Goal: Task Accomplishment & Management: Complete application form

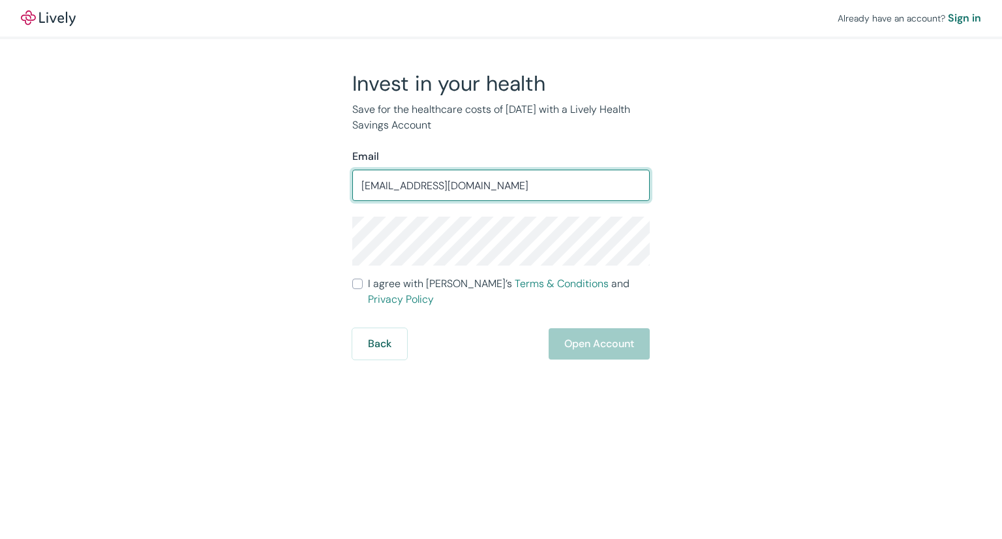
type input "[EMAIL_ADDRESS][DOMAIN_NAME]"
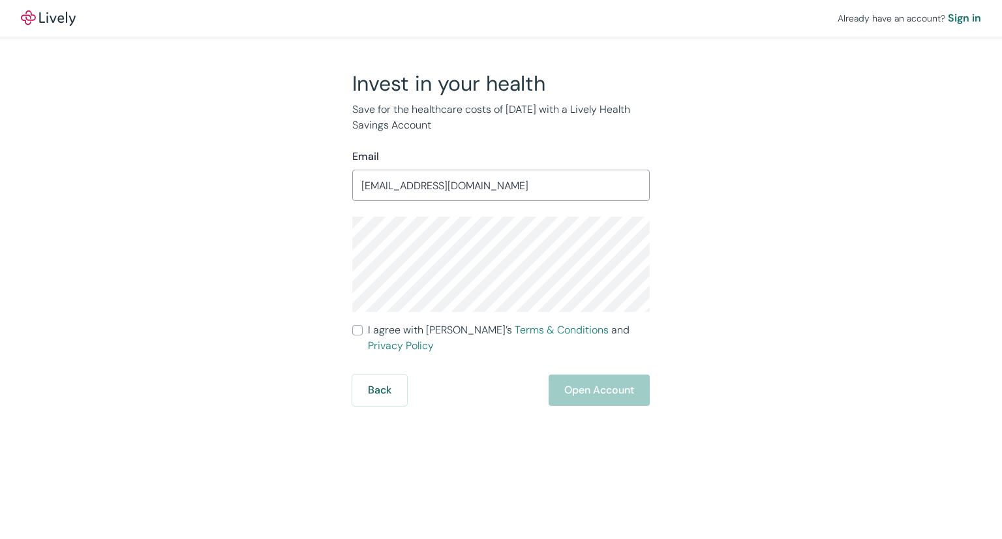
click at [358, 330] on input "I agree with Lively’s Terms & Conditions and Privacy Policy" at bounding box center [357, 330] width 10 height 10
checkbox input "true"
click at [579, 378] on button "Open Account" at bounding box center [599, 390] width 101 height 31
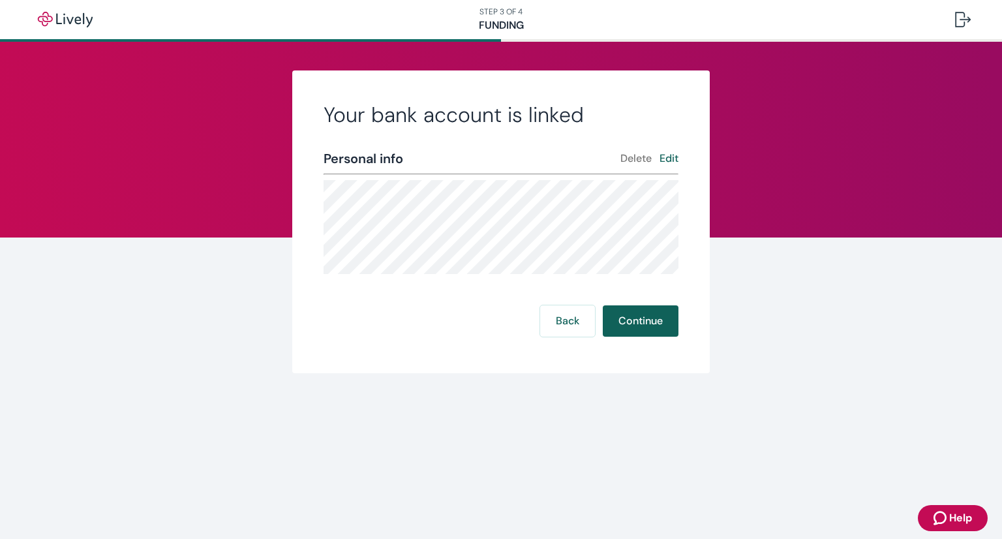
click at [639, 324] on button "Continue" at bounding box center [641, 320] width 76 height 31
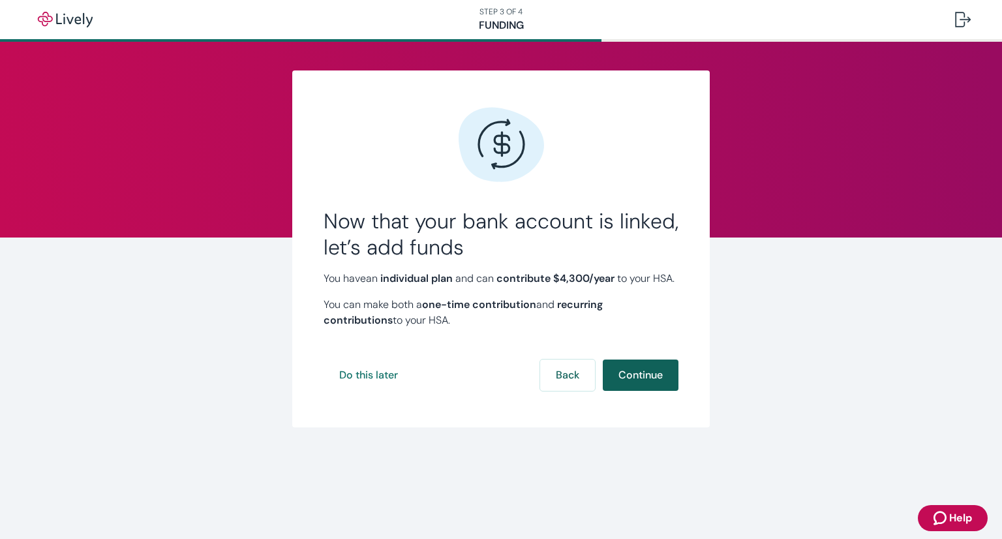
click at [637, 391] on button "Continue" at bounding box center [641, 375] width 76 height 31
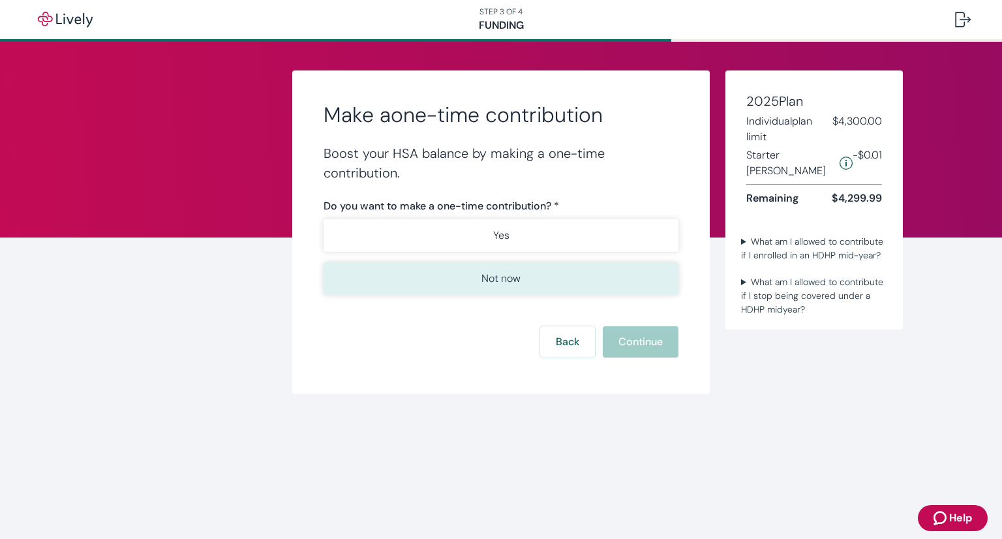
click at [598, 279] on button "Not now" at bounding box center [501, 278] width 355 height 33
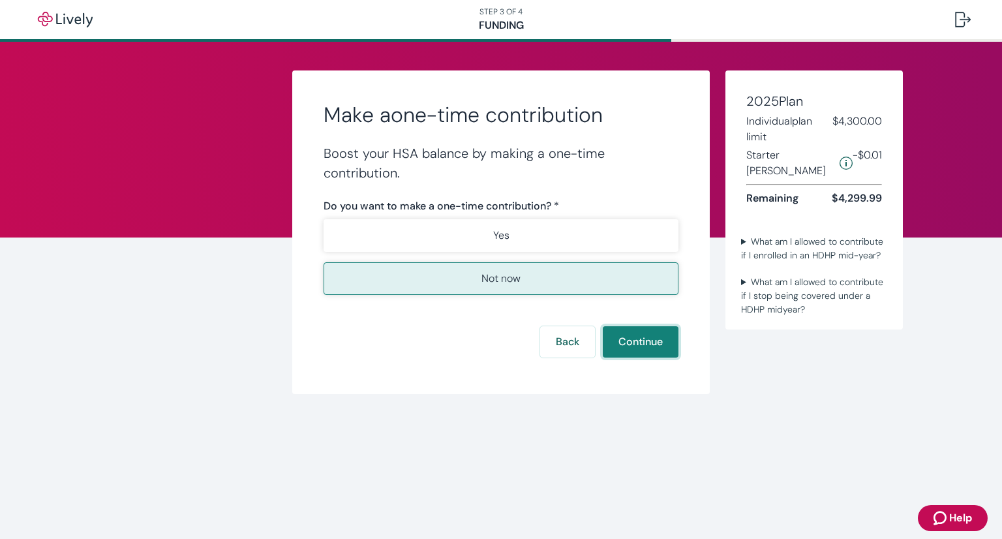
click at [650, 341] on button "Continue" at bounding box center [641, 341] width 76 height 31
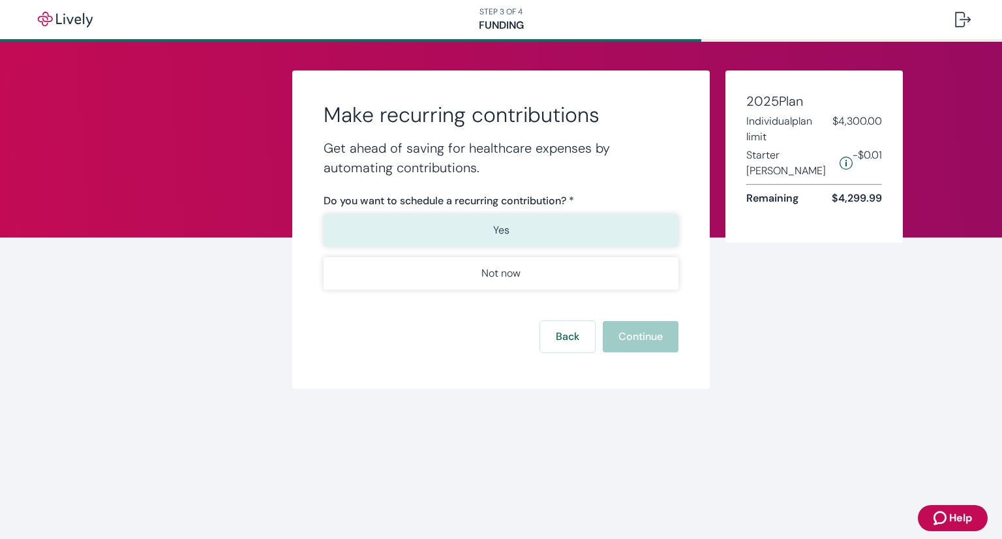
click at [592, 235] on button "Yes" at bounding box center [501, 230] width 355 height 33
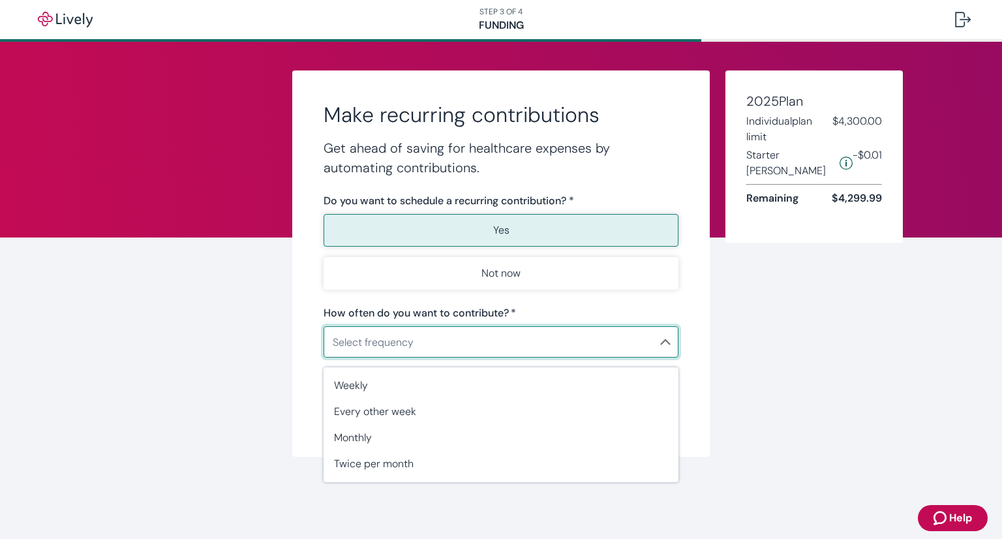
click at [631, 353] on body "Help STEP 3 OF 4 Funding Make recurring contributions Get ahead of saving for h…" at bounding box center [501, 269] width 1002 height 539
click at [587, 439] on span "Monthly" at bounding box center [501, 438] width 334 height 16
type input "Monthly"
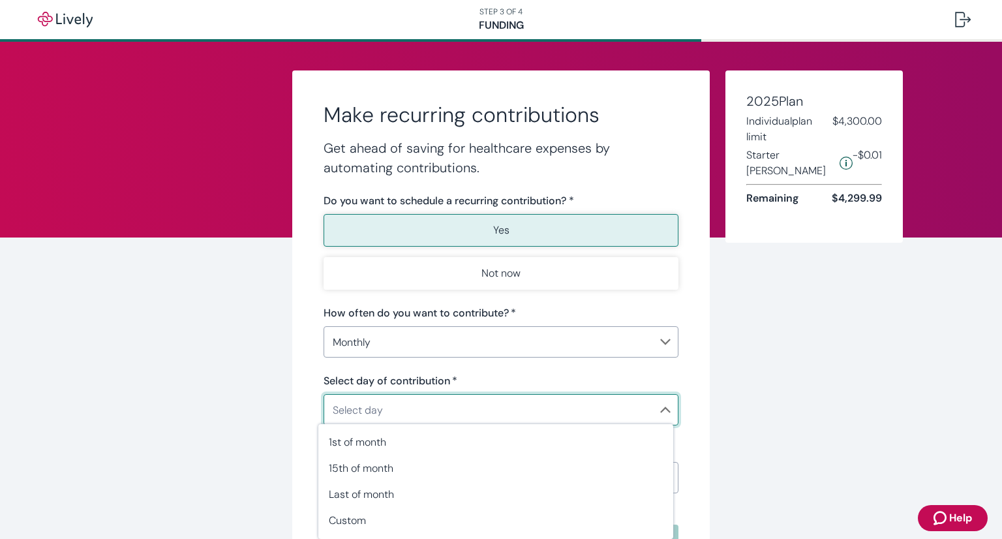
click at [587, 412] on body "Help STEP 3 OF 4 Funding Make recurring contributions Get ahead of saving for h…" at bounding box center [501, 269] width 1002 height 539
click at [578, 474] on span "15th of month" at bounding box center [496, 469] width 334 height 16
type input "Monthly15th"
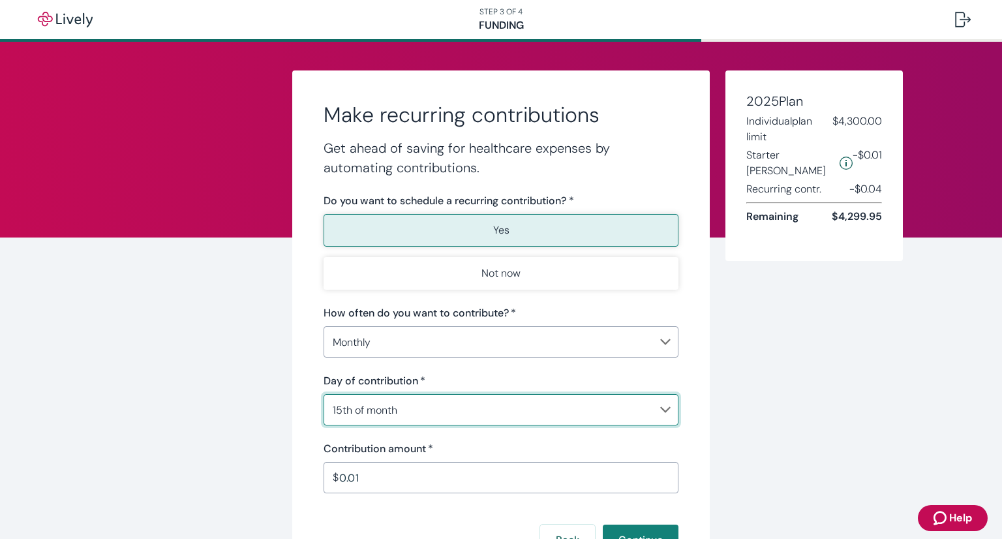
scroll to position [104, 0]
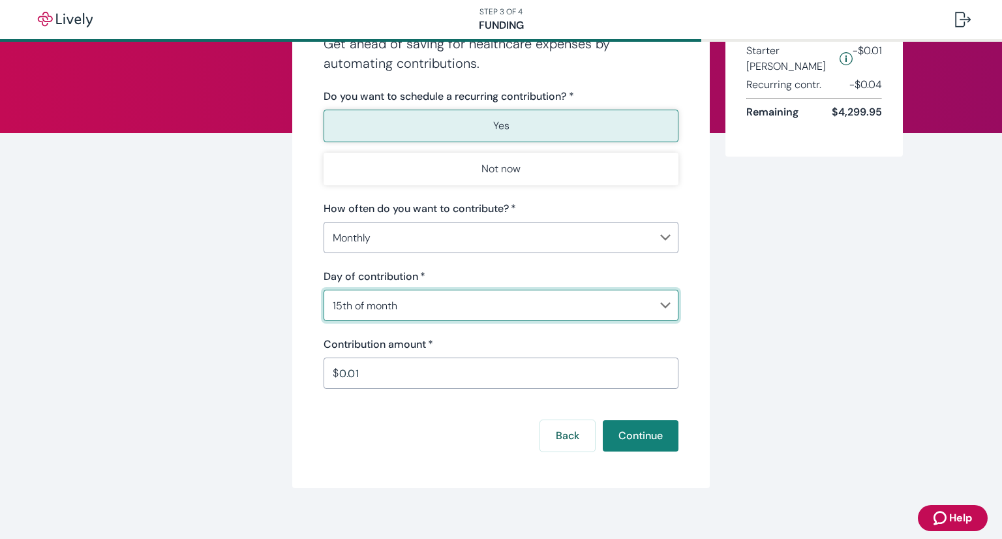
click at [539, 374] on input "0.01" at bounding box center [508, 373] width 339 height 26
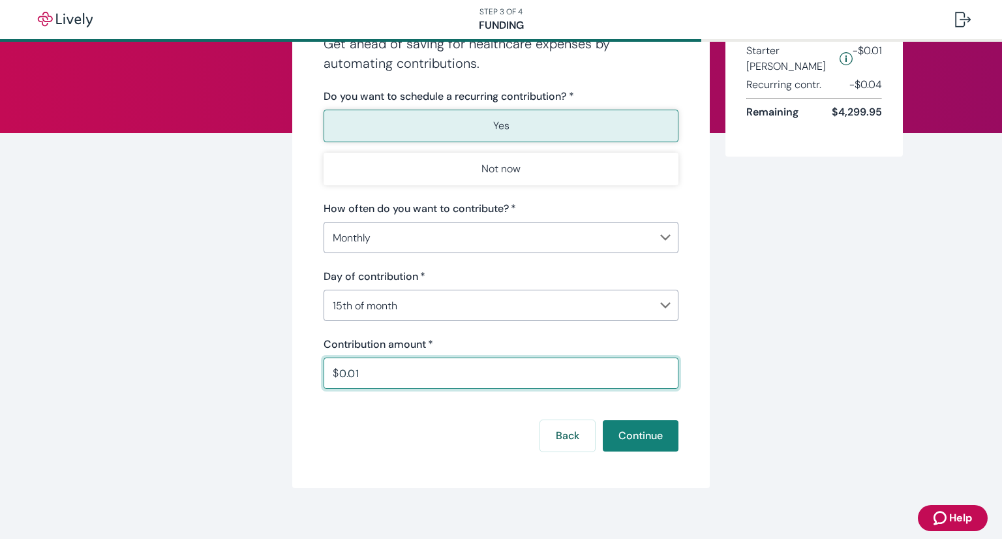
drag, startPoint x: 504, startPoint y: 378, endPoint x: 290, endPoint y: 387, distance: 214.2
click at [292, 387] on div "Make recurring contributions Get ahead of saving for healthcare expenses by aut…" at bounding box center [501, 227] width 418 height 522
type input "500.00"
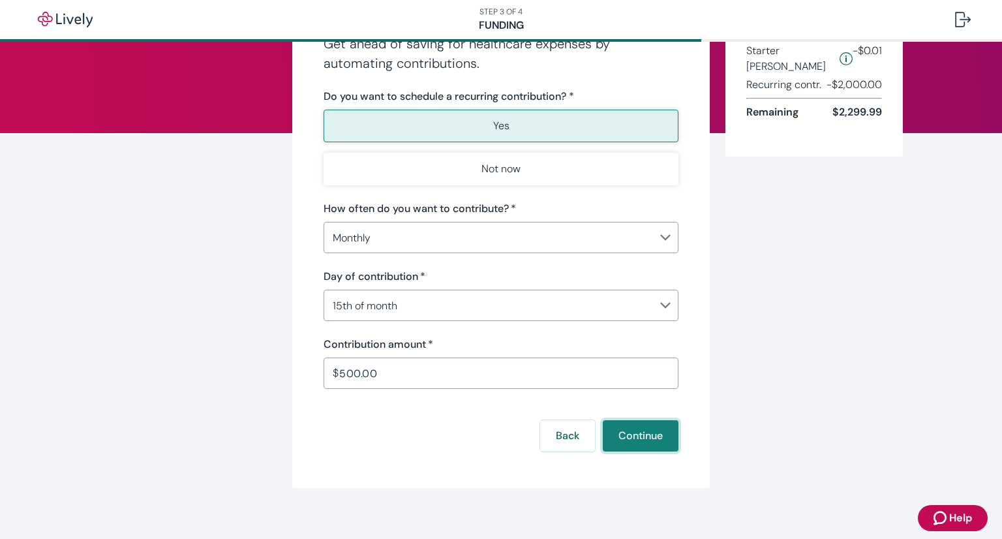
click at [663, 436] on button "Continue" at bounding box center [641, 435] width 76 height 31
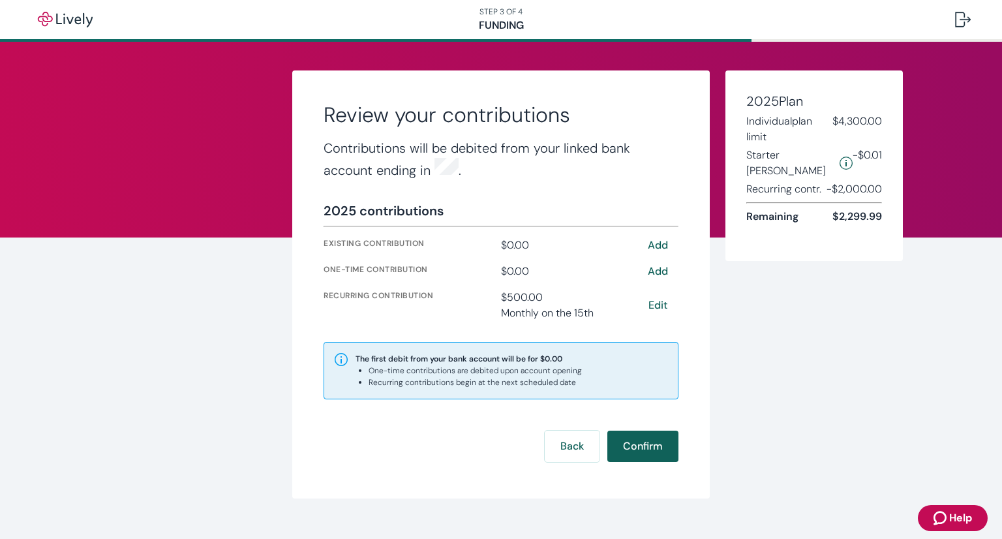
click at [639, 438] on button "Confirm" at bounding box center [643, 446] width 71 height 31
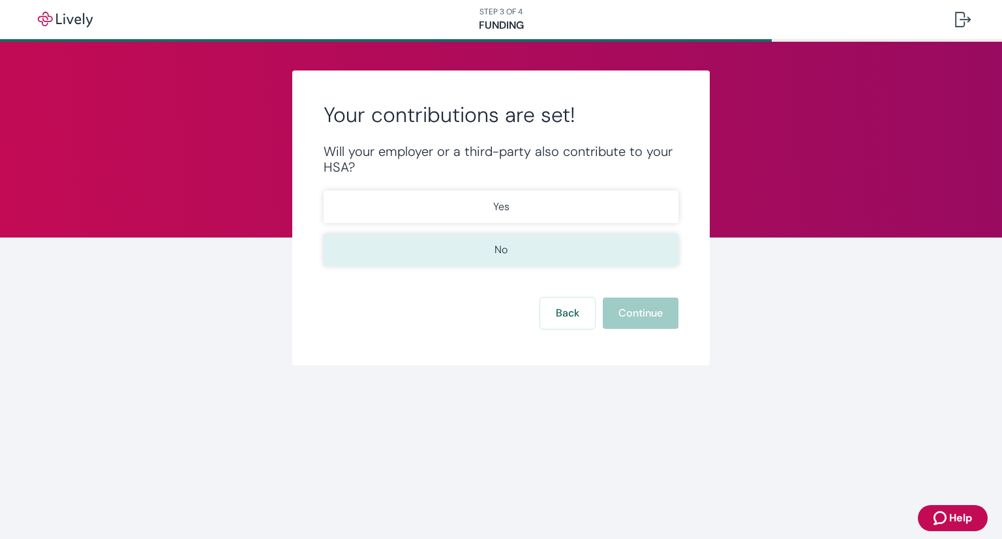
click at [598, 238] on button "No" at bounding box center [501, 250] width 355 height 33
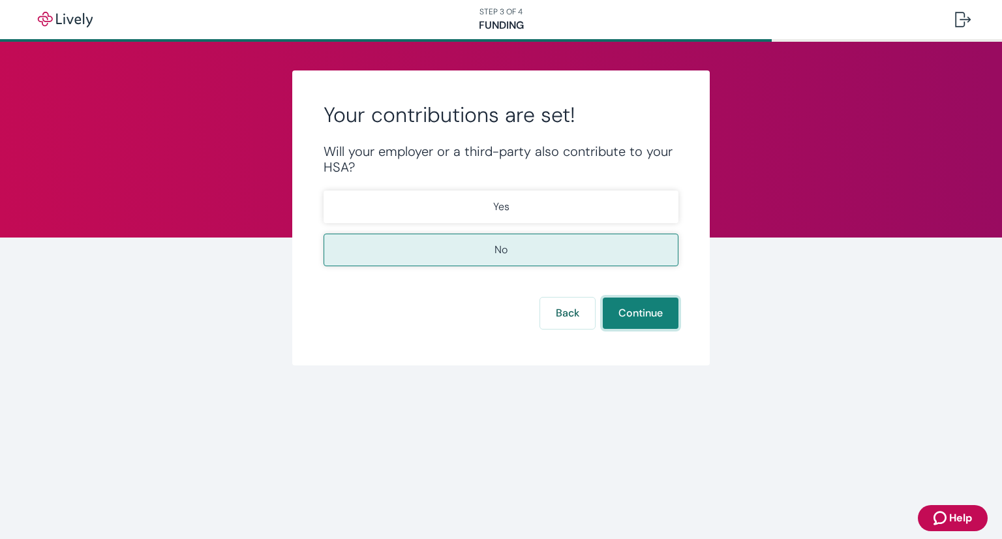
click at [657, 313] on button "Continue" at bounding box center [641, 313] width 76 height 31
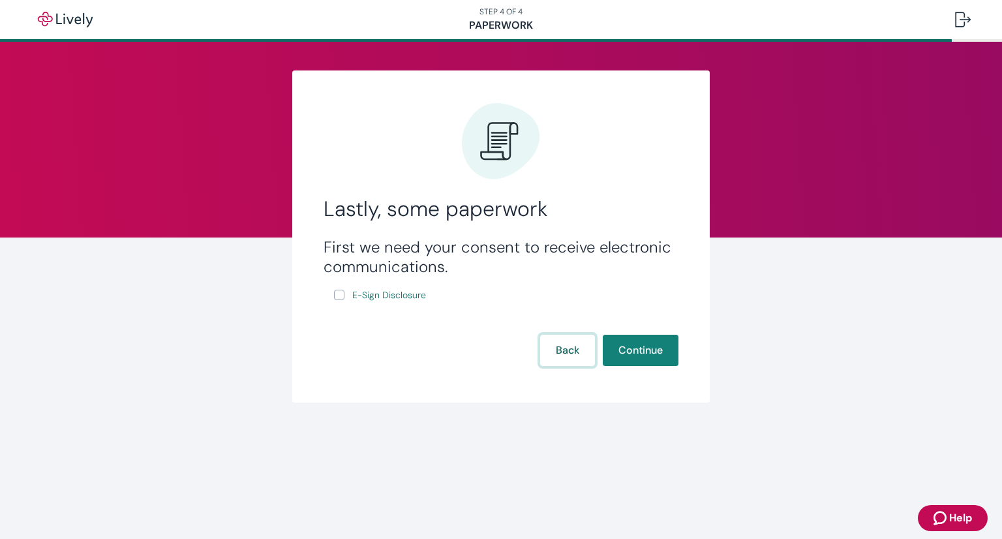
click at [568, 351] on button "Back" at bounding box center [567, 350] width 55 height 31
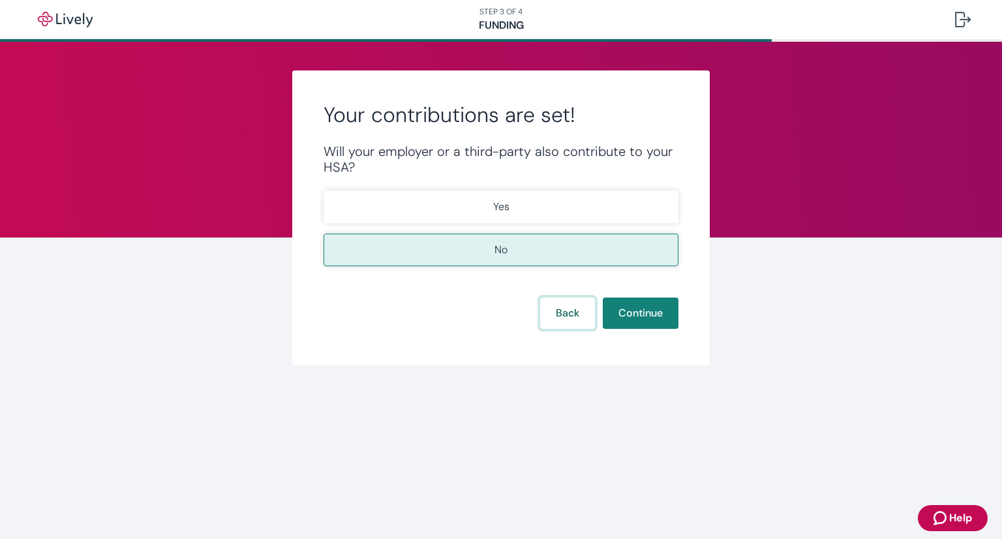
click at [572, 311] on button "Back" at bounding box center [567, 313] width 55 height 31
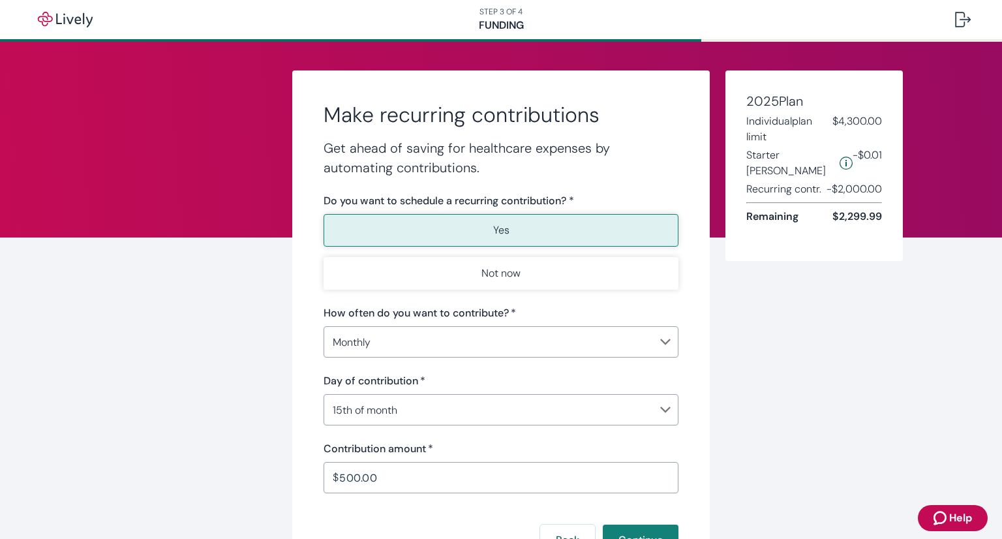
scroll to position [115, 0]
click at [816, 334] on div "Make recurring contributions Get ahead of saving for healthcare expenses by aut…" at bounding box center [501, 348] width 1002 height 613
click at [645, 526] on button "Continue" at bounding box center [641, 540] width 76 height 31
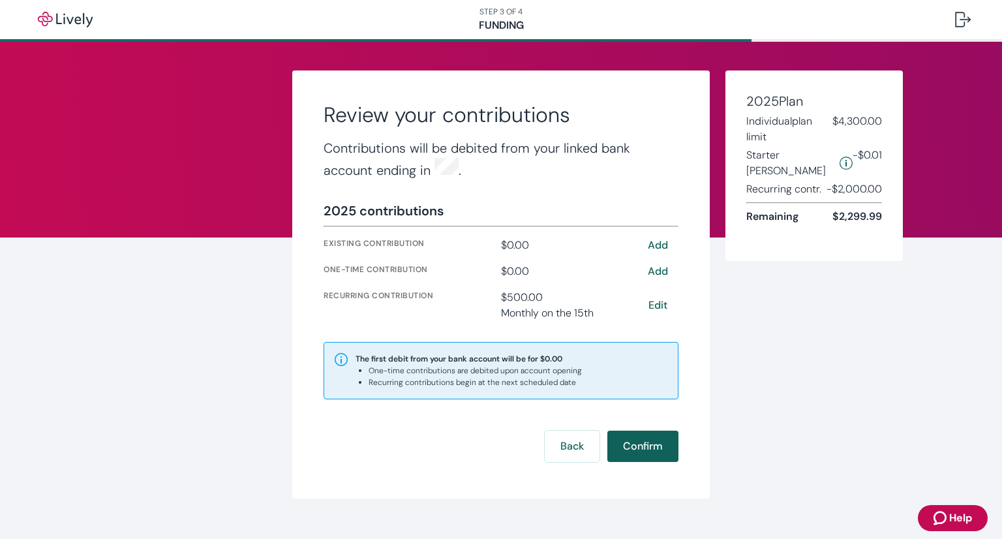
click at [642, 444] on button "Confirm" at bounding box center [643, 446] width 71 height 31
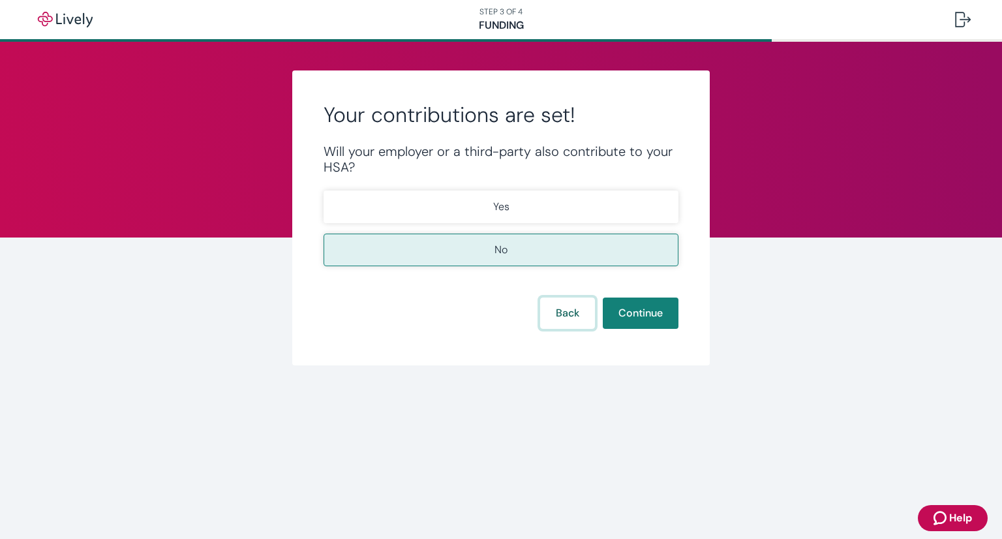
click at [549, 301] on button "Back" at bounding box center [567, 313] width 55 height 31
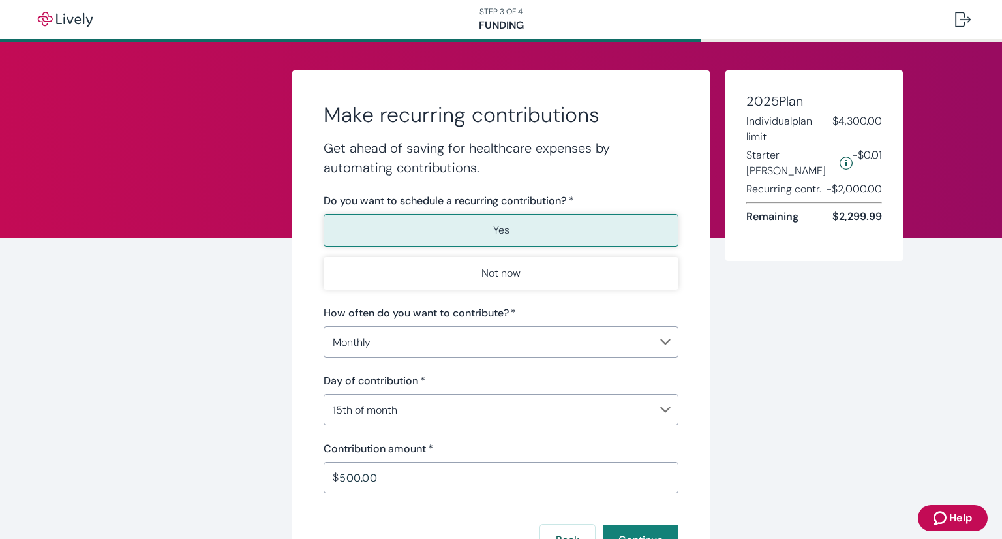
scroll to position [115, 0]
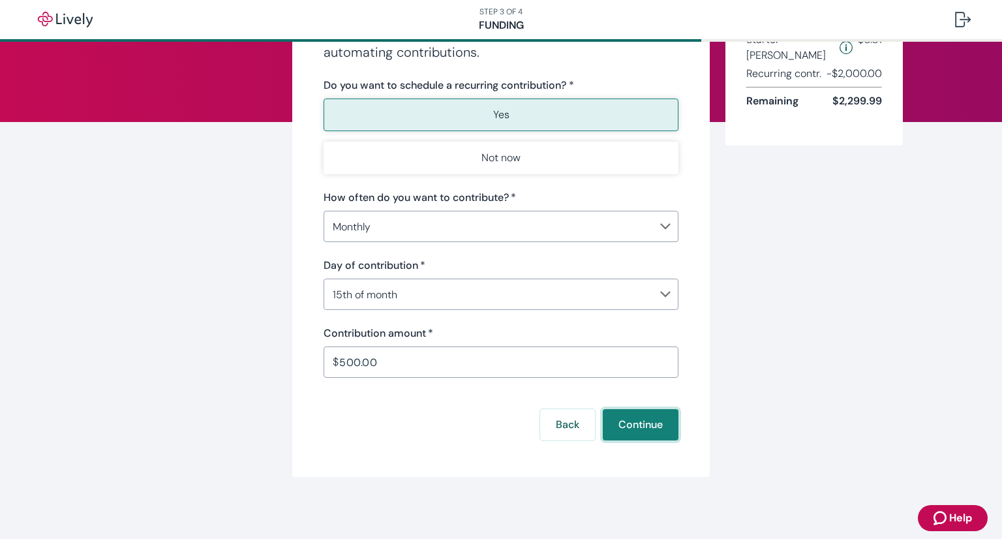
click at [643, 414] on button "Continue" at bounding box center [641, 424] width 76 height 31
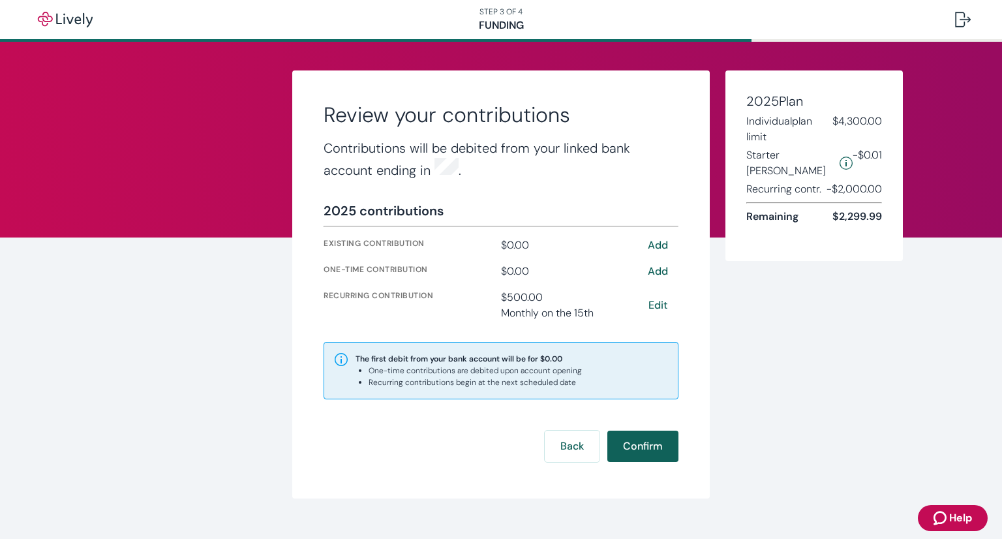
click at [644, 431] on button "Confirm" at bounding box center [643, 446] width 71 height 31
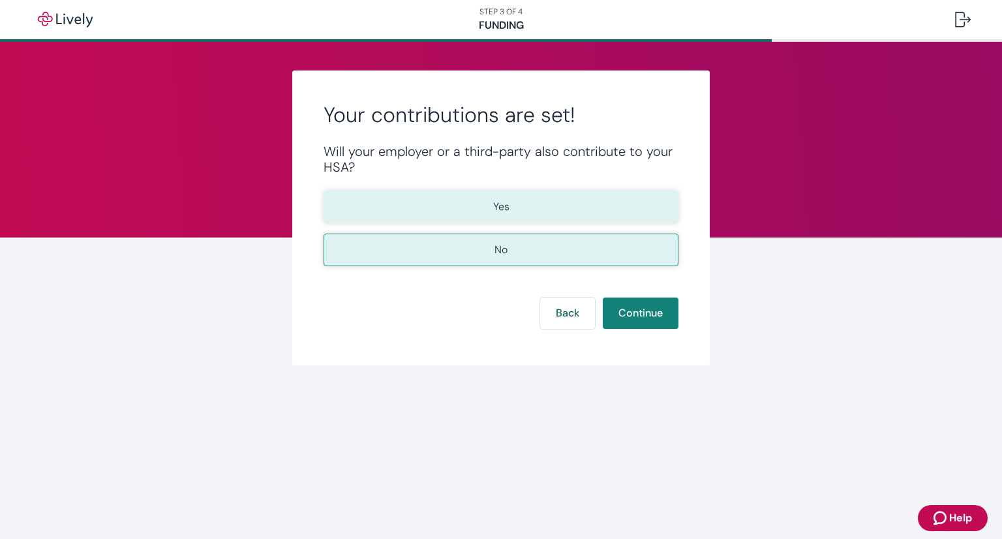
click at [624, 212] on button "Yes" at bounding box center [501, 207] width 355 height 33
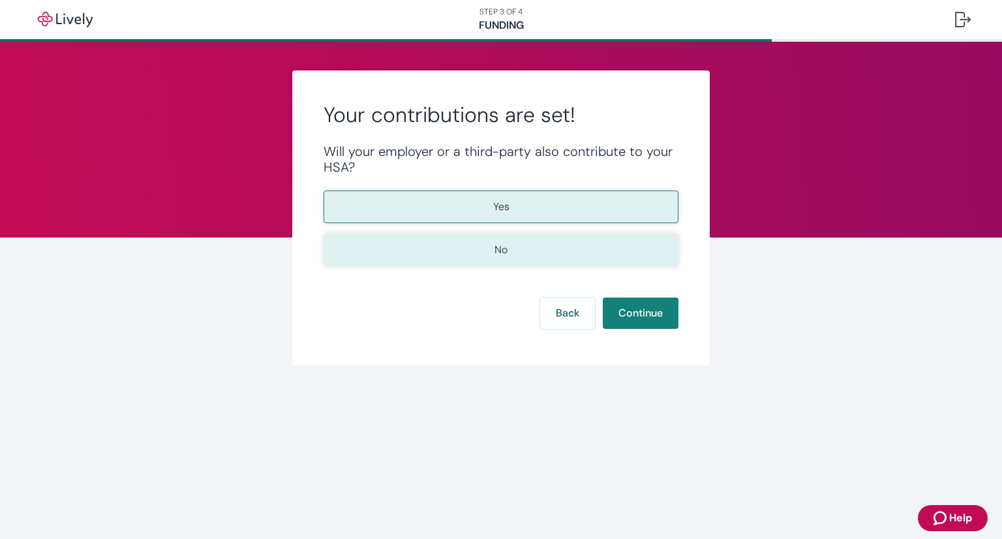
click at [604, 264] on button "No" at bounding box center [501, 250] width 355 height 33
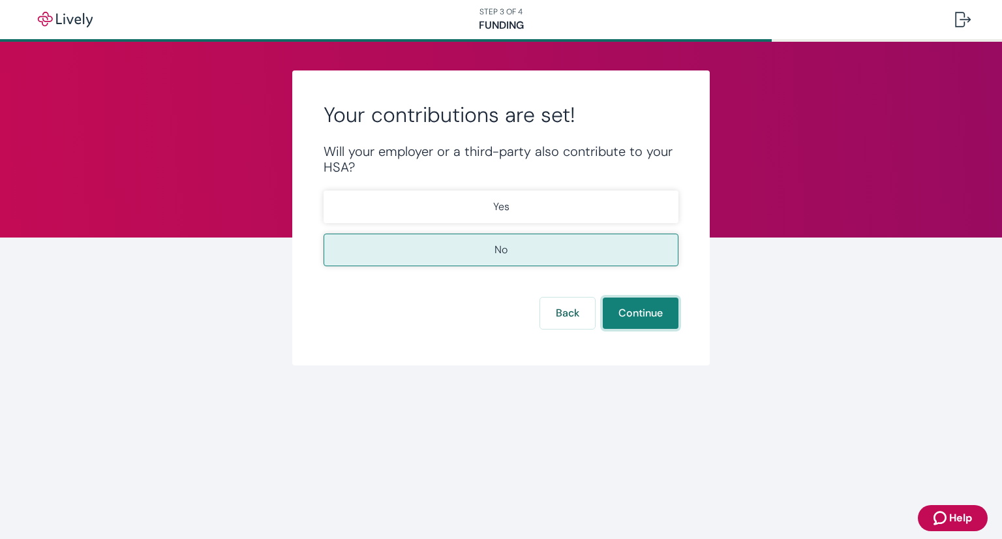
click at [630, 318] on button "Continue" at bounding box center [641, 313] width 76 height 31
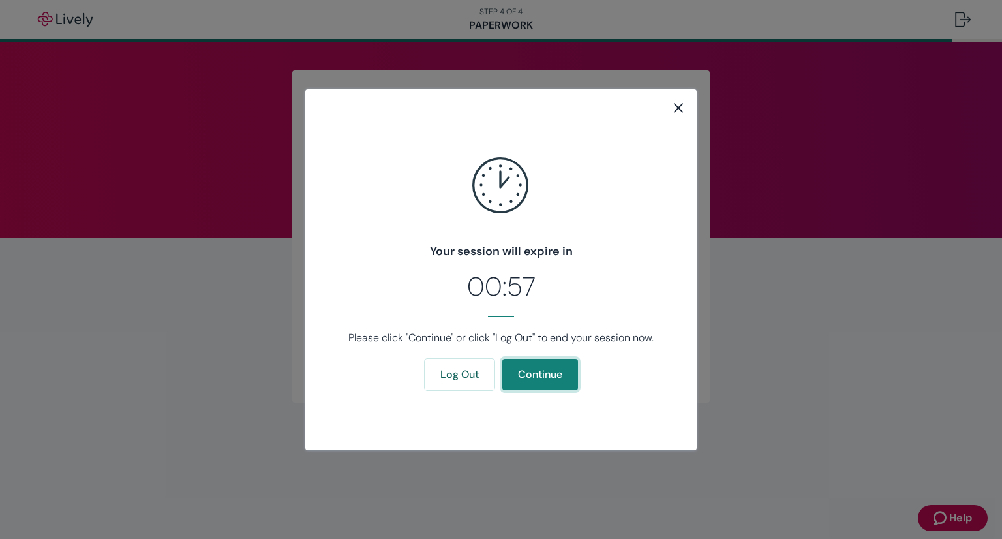
click at [567, 375] on button "Continue" at bounding box center [540, 374] width 76 height 31
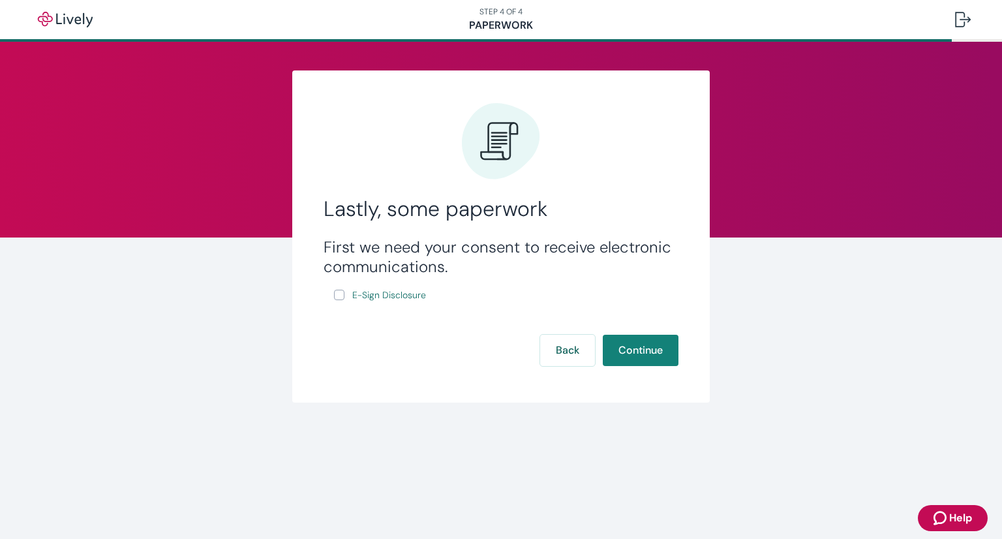
click at [336, 296] on input "E-Sign Disclosure" at bounding box center [339, 295] width 10 height 10
checkbox input "true"
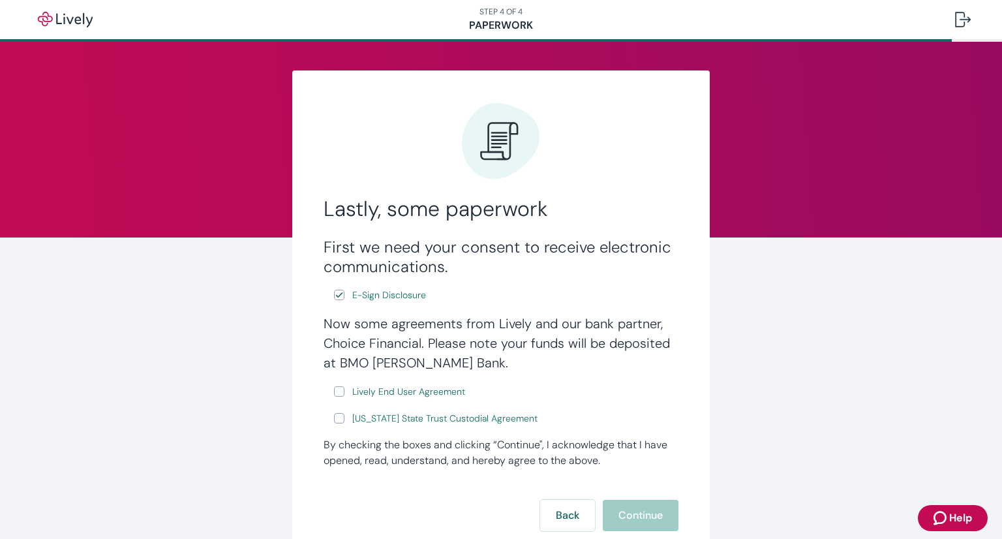
click at [334, 393] on input "Lively End User Agreement" at bounding box center [339, 391] width 10 height 10
checkbox input "true"
click at [334, 419] on input "Wyoming State Trust Custodial Agreement" at bounding box center [339, 418] width 10 height 10
checkbox input "true"
click at [608, 502] on button "Continue" at bounding box center [641, 515] width 76 height 31
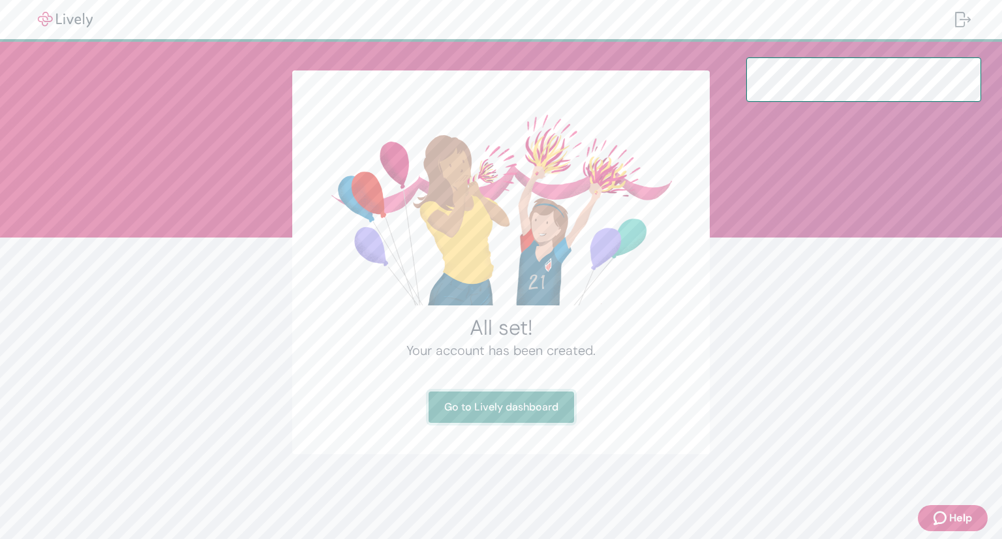
click at [542, 401] on link "Go to Lively dashboard" at bounding box center [502, 407] width 146 height 31
